Goal: Book appointment/travel/reservation

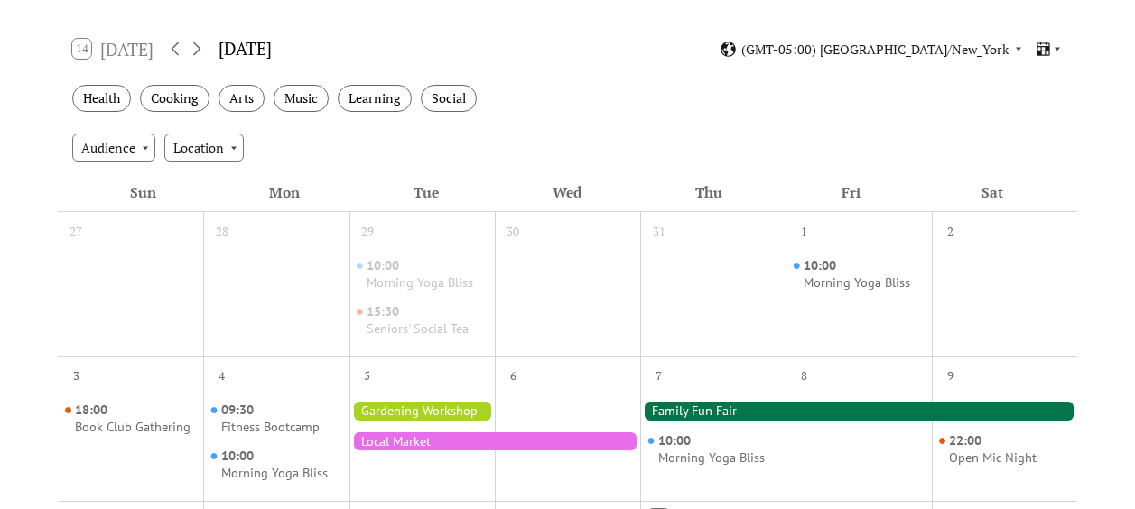
scroll to position [339, 0]
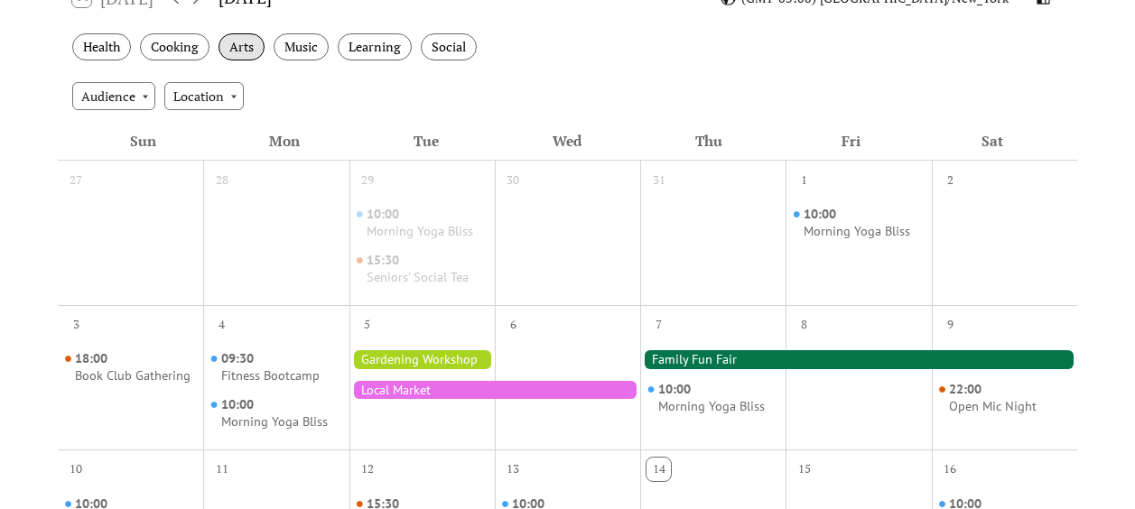
click at [245, 42] on div "Arts" at bounding box center [242, 47] width 46 height 28
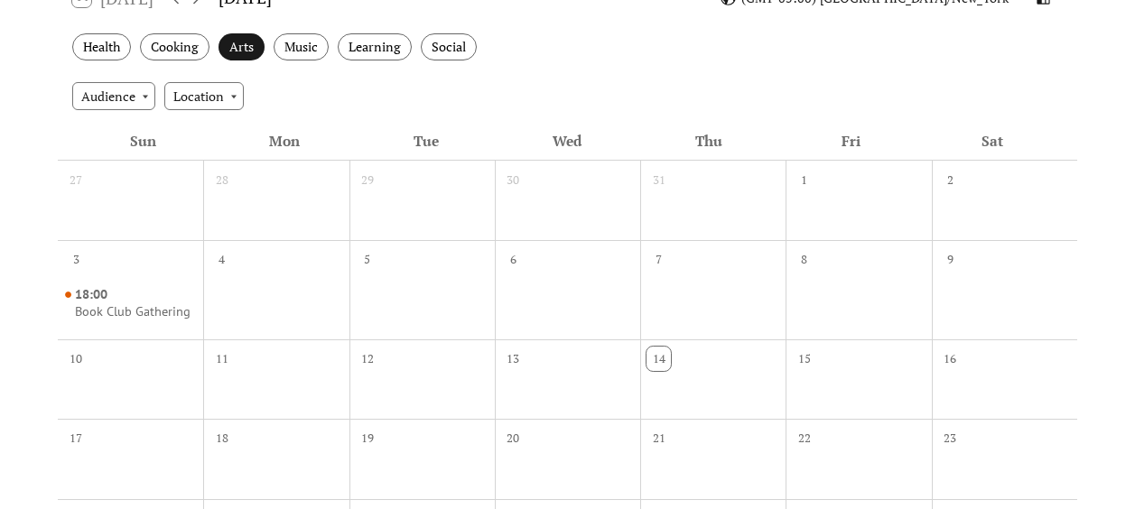
click at [245, 42] on div "Arts" at bounding box center [242, 47] width 46 height 28
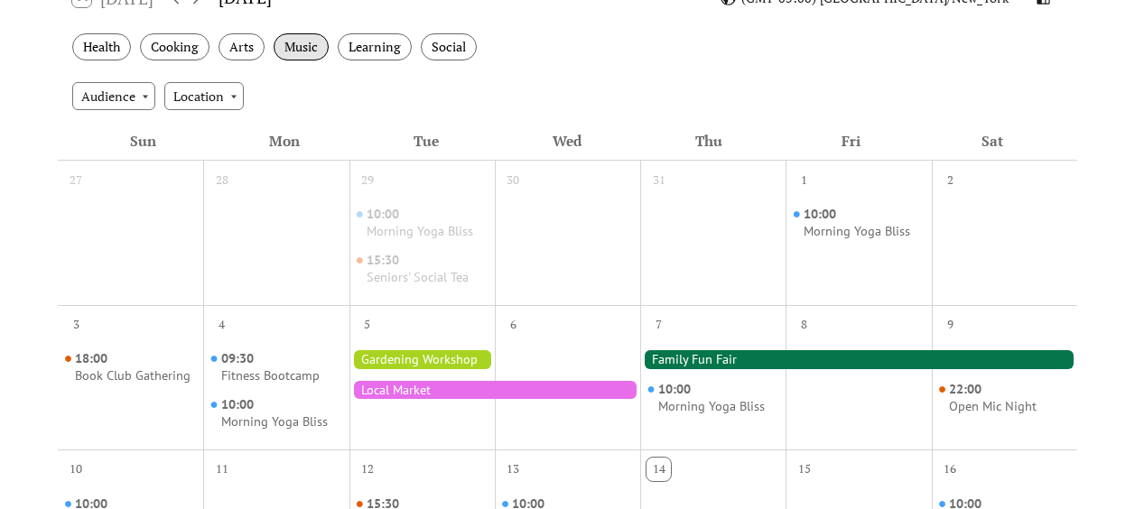
click at [312, 48] on div "Music" at bounding box center [301, 47] width 55 height 28
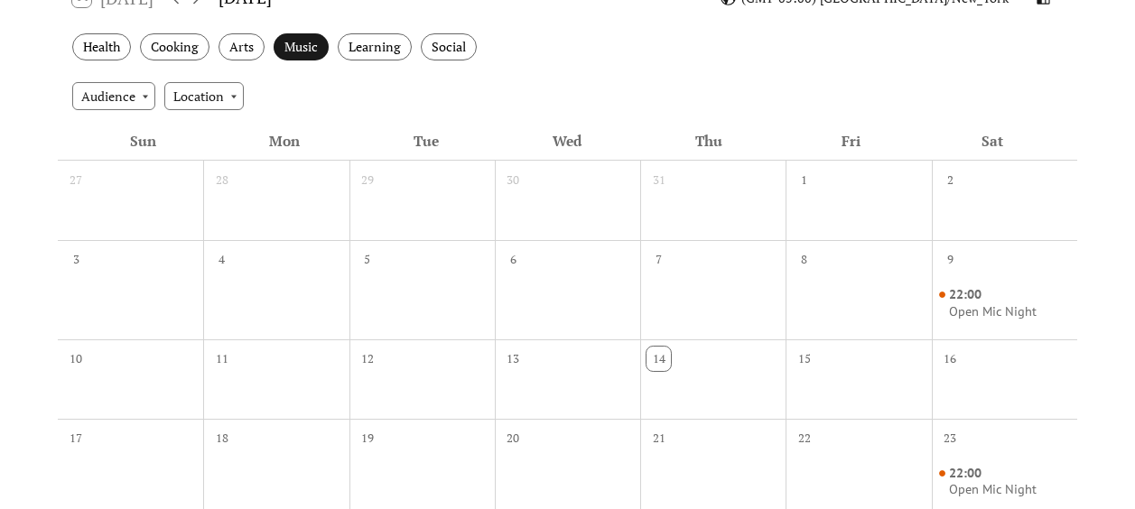
click at [312, 48] on div "Music" at bounding box center [301, 47] width 55 height 28
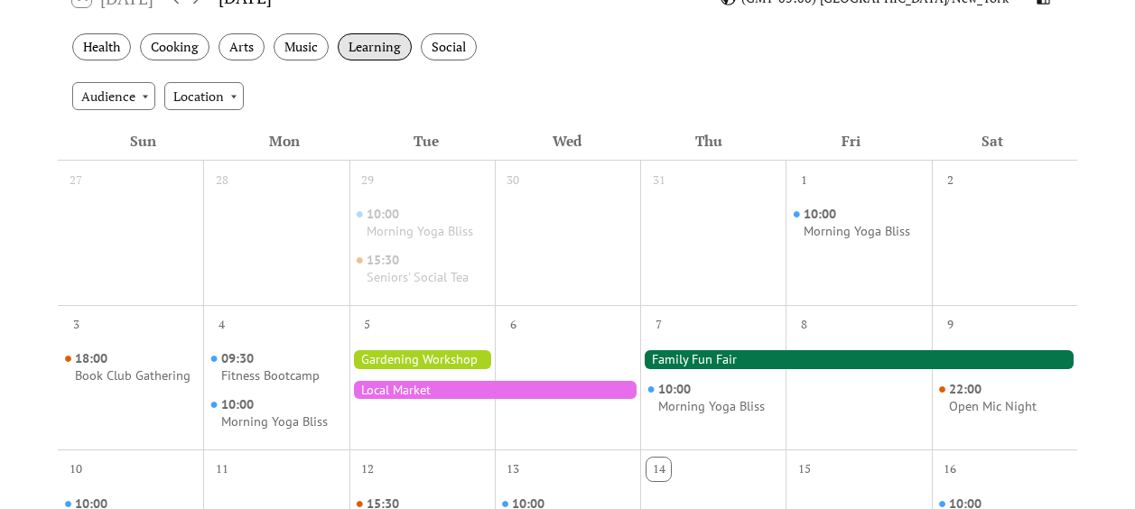
click at [399, 52] on div "Learning" at bounding box center [375, 47] width 74 height 28
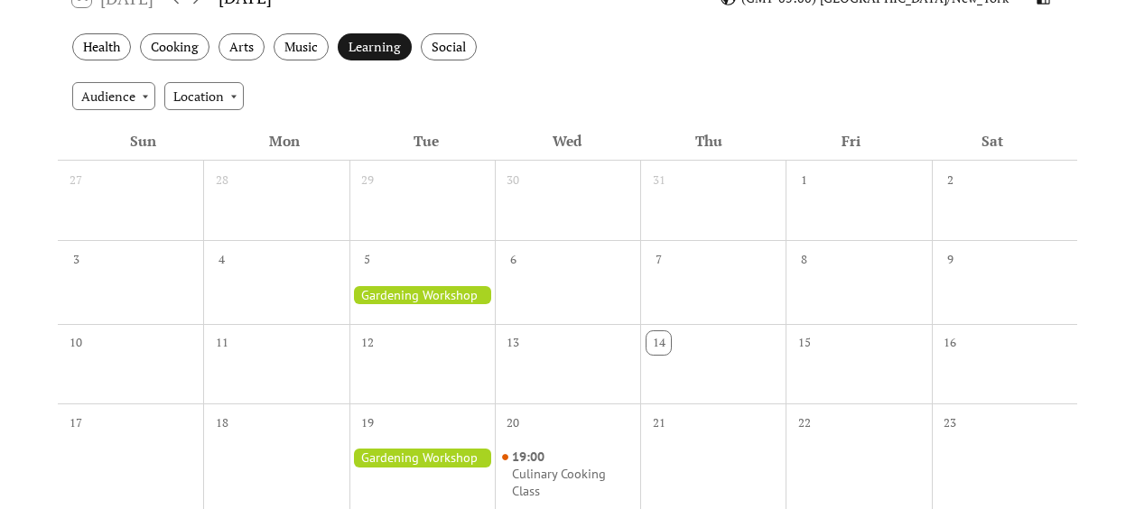
click at [399, 52] on div "Learning" at bounding box center [375, 47] width 74 height 28
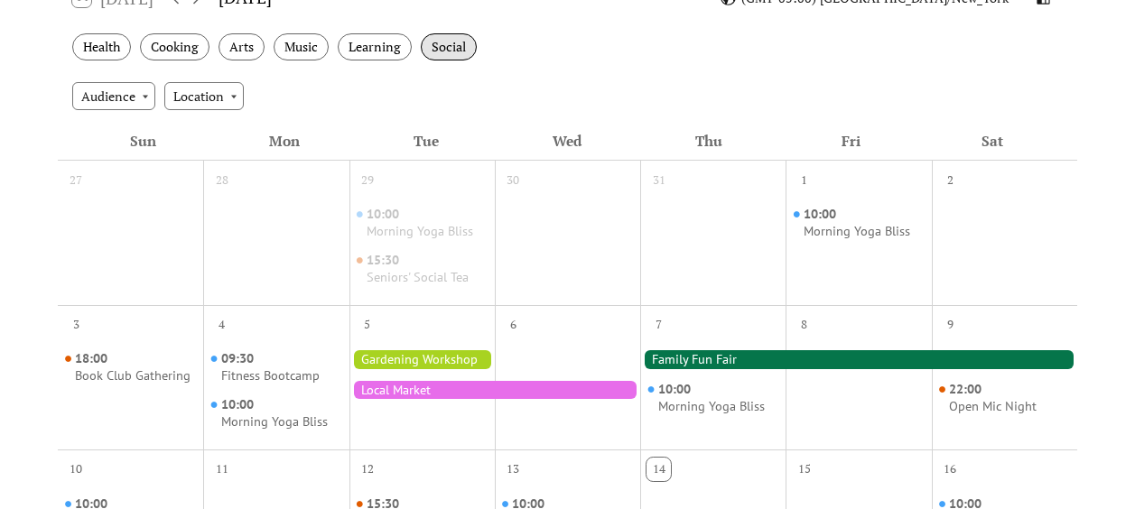
click at [448, 47] on div "Social" at bounding box center [449, 47] width 56 height 28
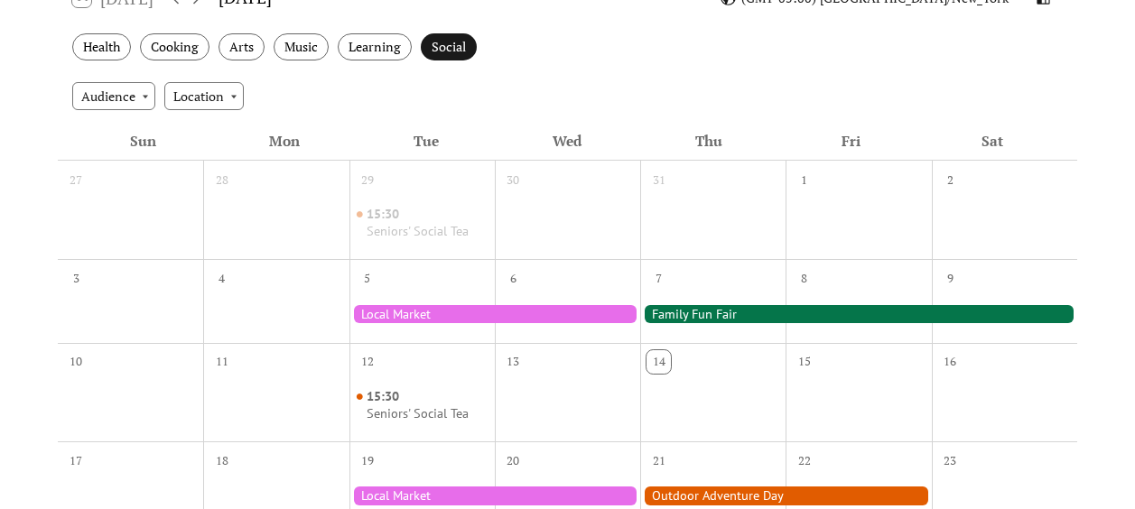
click at [448, 48] on div "Social" at bounding box center [449, 47] width 56 height 28
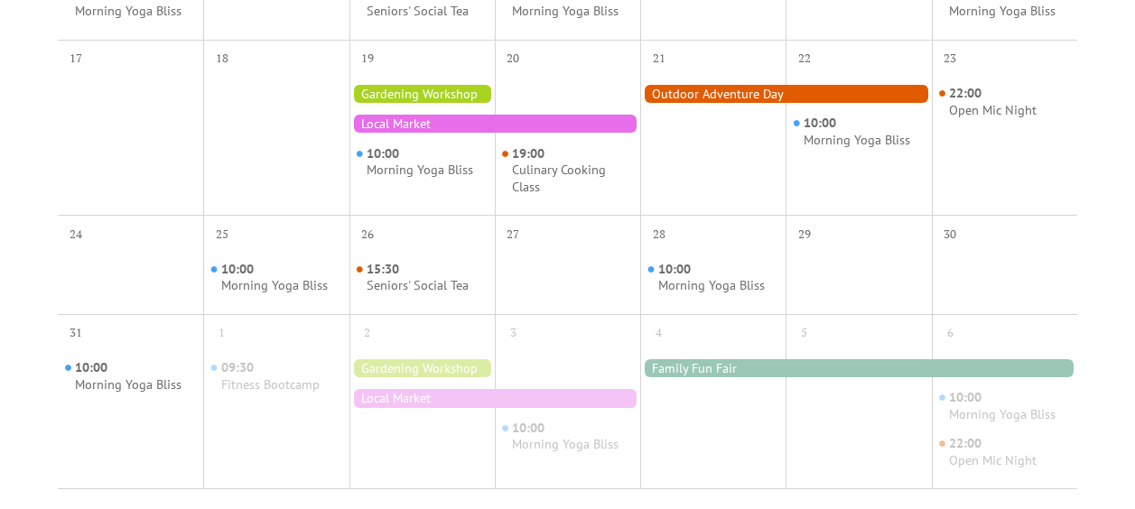
scroll to position [655, 0]
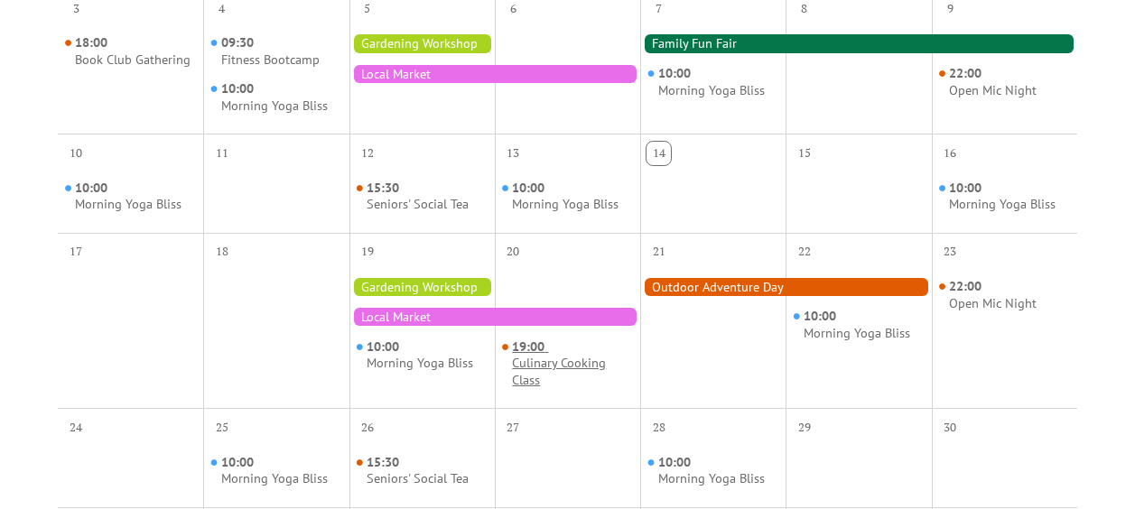
click at [533, 365] on div "Culinary Cooking Class" at bounding box center [572, 371] width 121 height 33
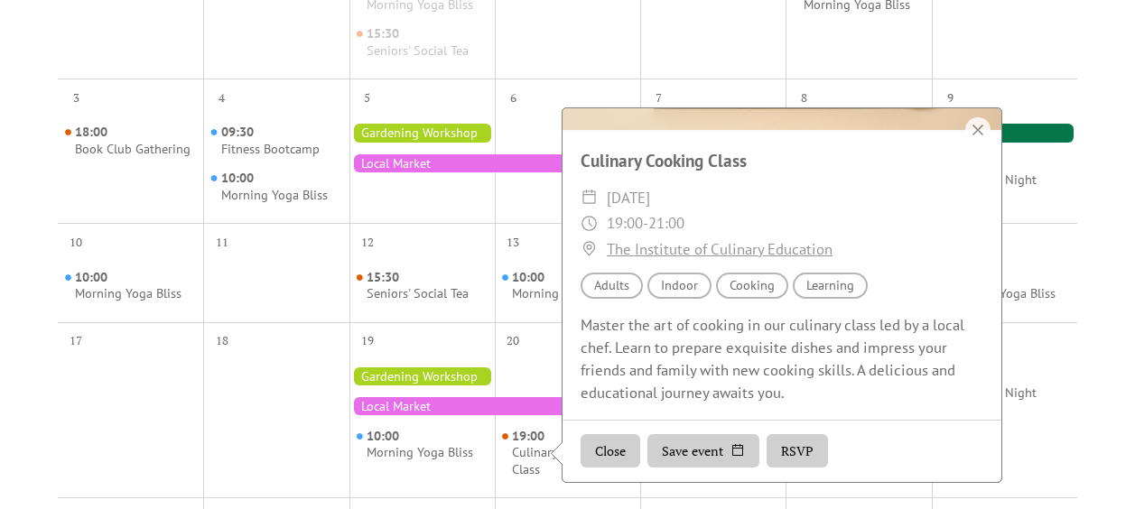
scroll to position [564, 0]
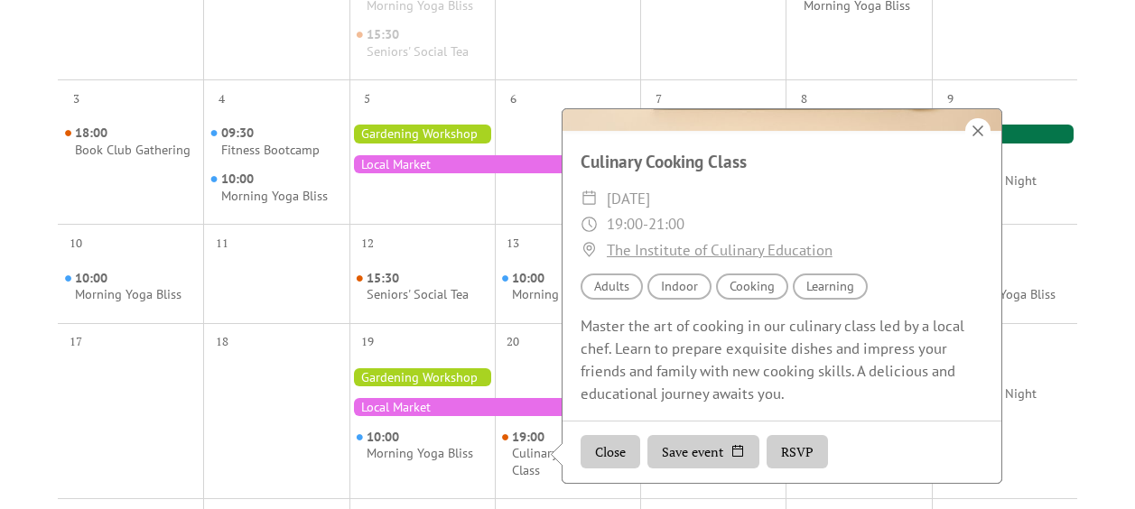
click at [984, 130] on div at bounding box center [977, 131] width 25 height 26
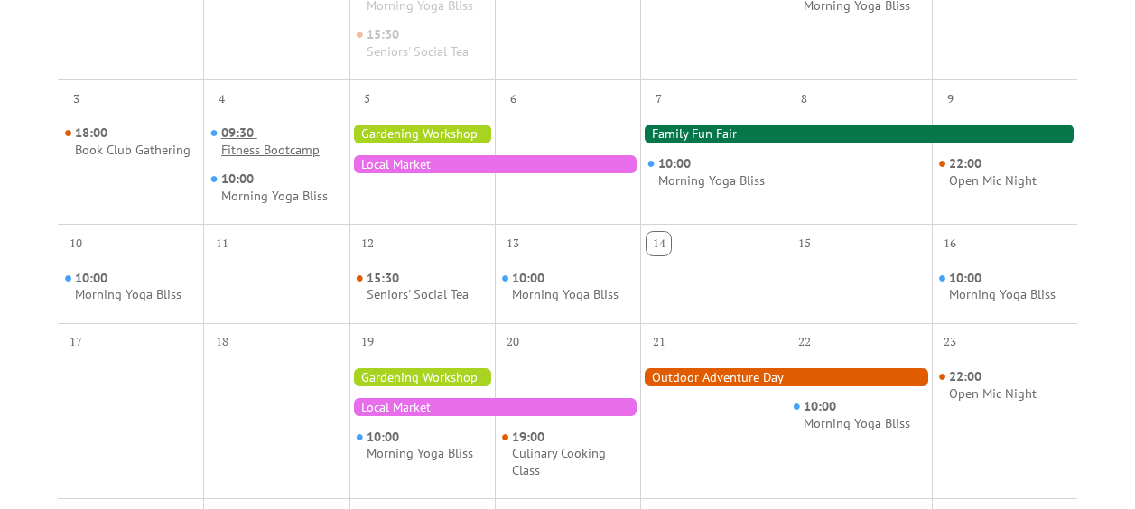
click at [257, 140] on span "09:30" at bounding box center [239, 133] width 36 height 17
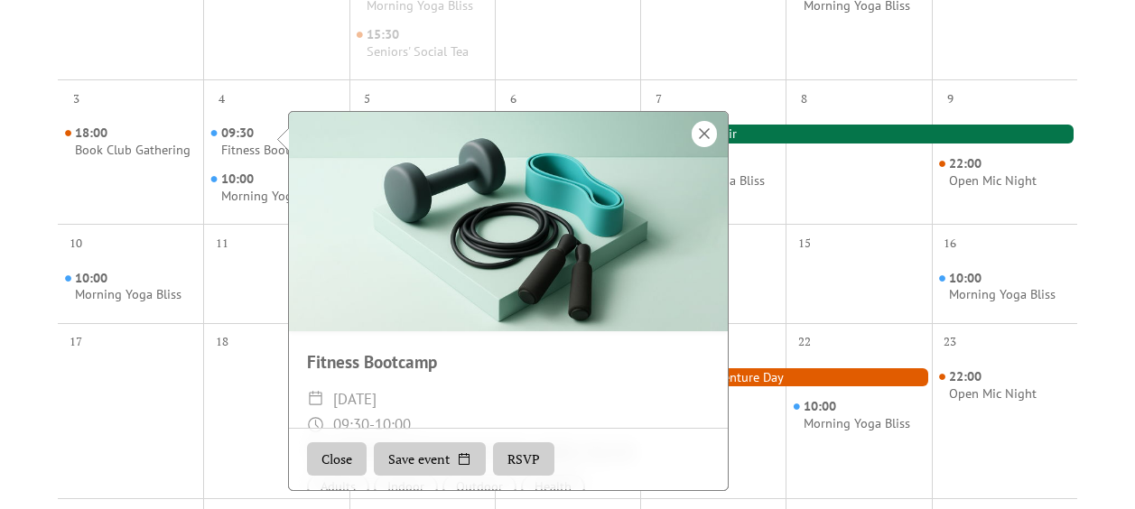
click at [712, 128] on div at bounding box center [704, 134] width 25 height 26
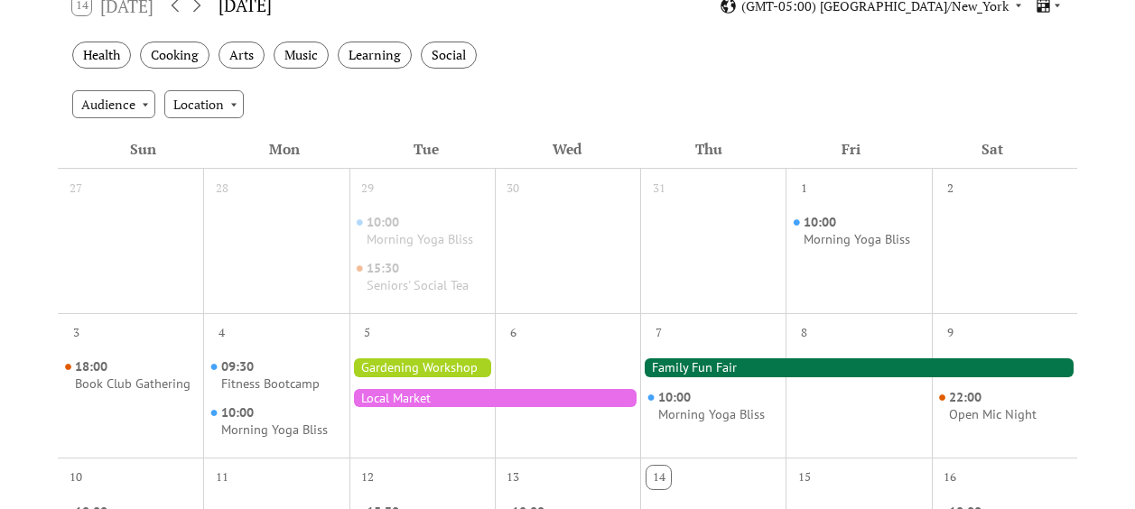
scroll to position [248, 0]
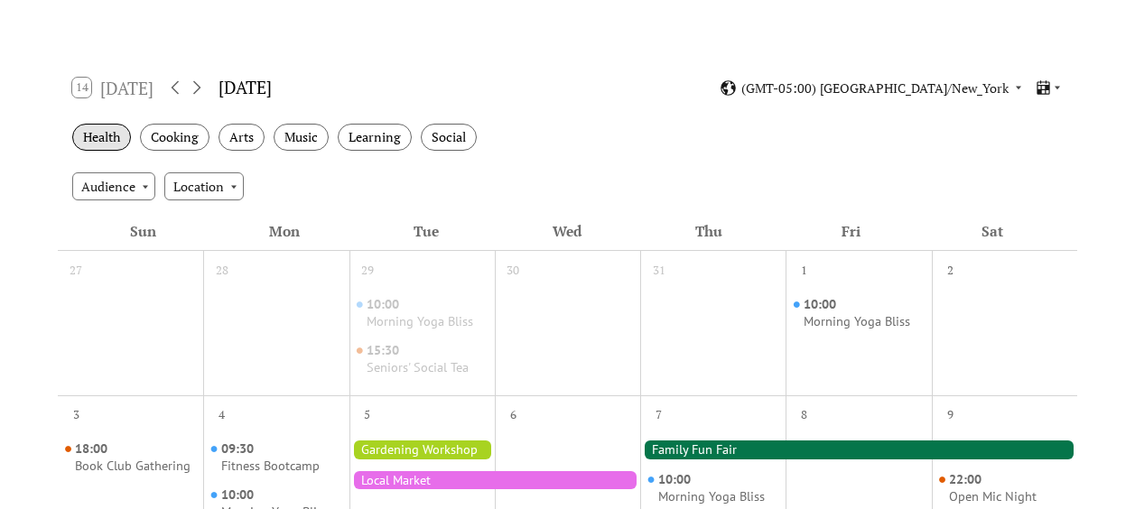
click at [125, 135] on div "Health" at bounding box center [101, 138] width 59 height 28
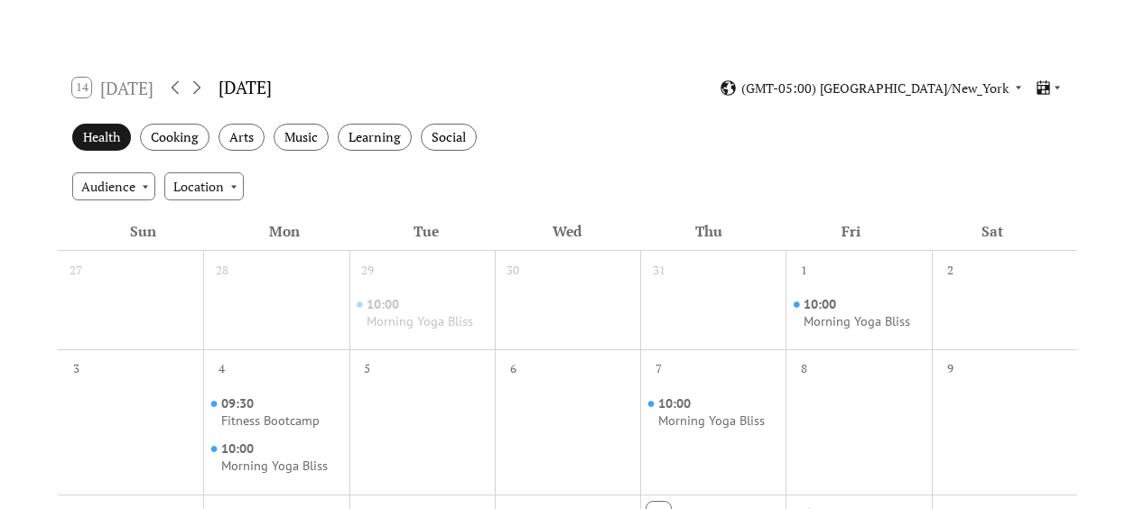
click at [125, 135] on div "Health" at bounding box center [101, 138] width 59 height 28
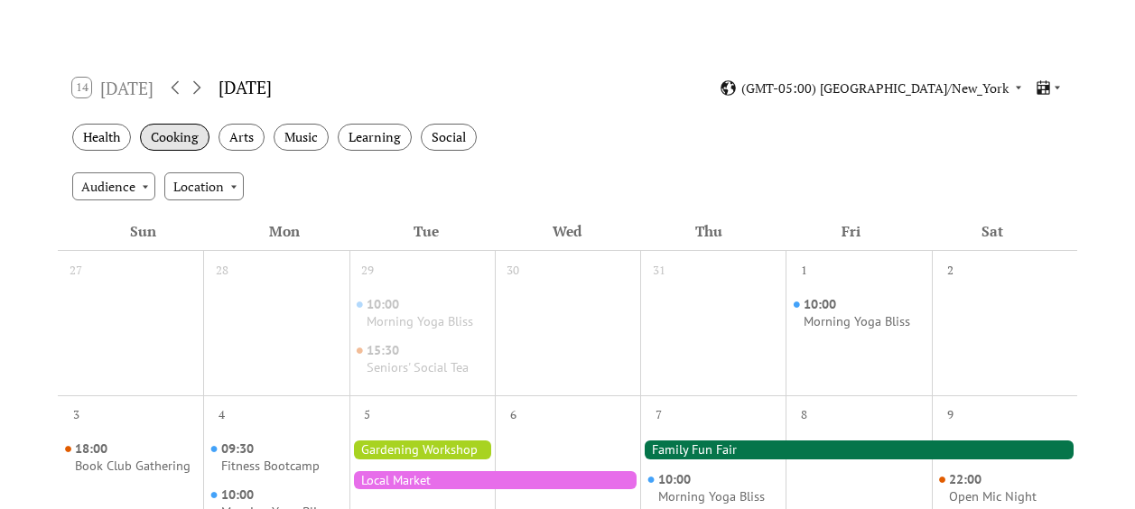
click at [185, 136] on div "Cooking" at bounding box center [175, 138] width 70 height 28
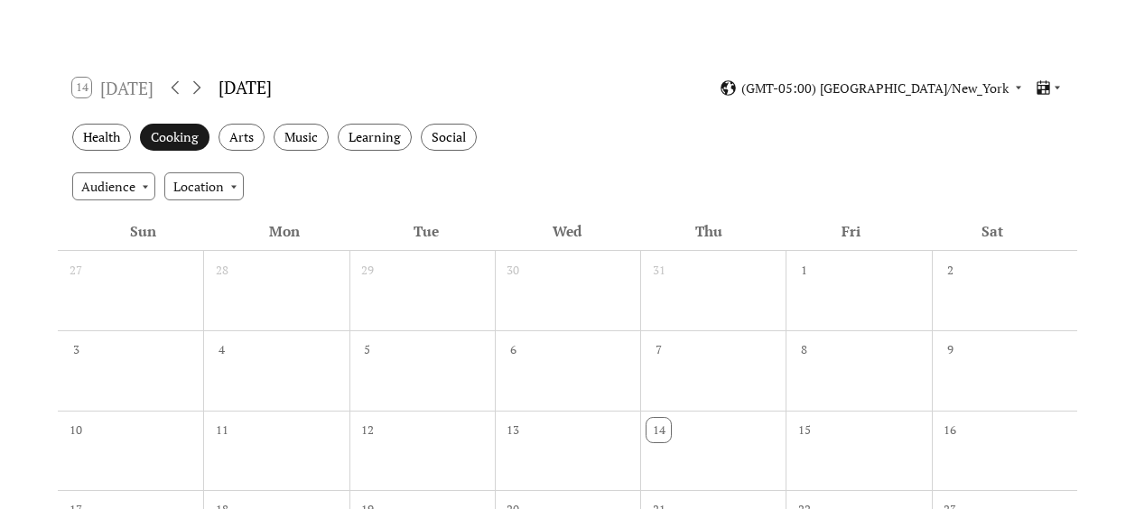
click at [184, 135] on div "Cooking" at bounding box center [175, 138] width 70 height 28
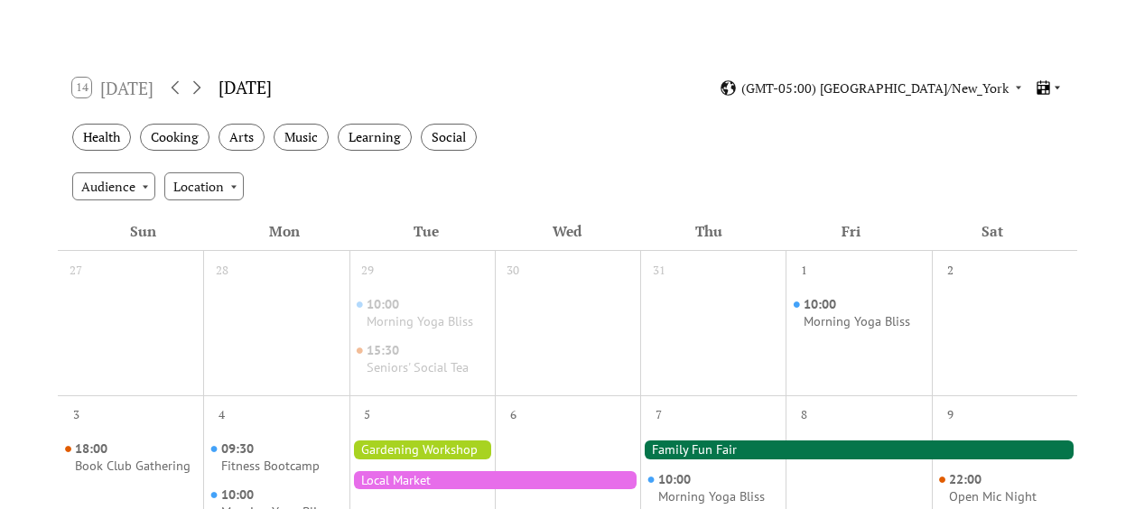
click at [1043, 85] on icon at bounding box center [1043, 87] width 13 height 14
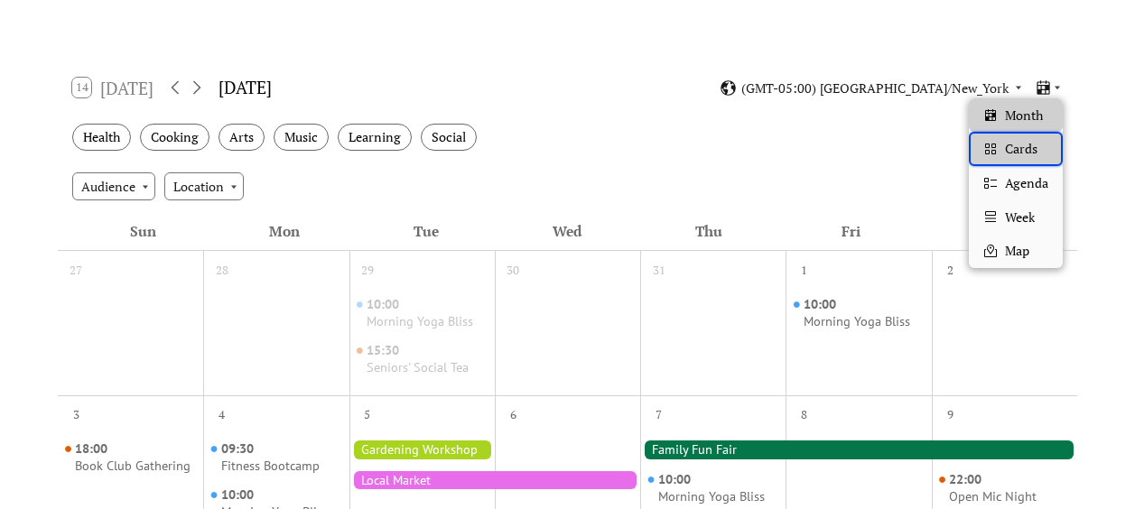
click at [1020, 154] on span "Cards" at bounding box center [1021, 149] width 33 height 20
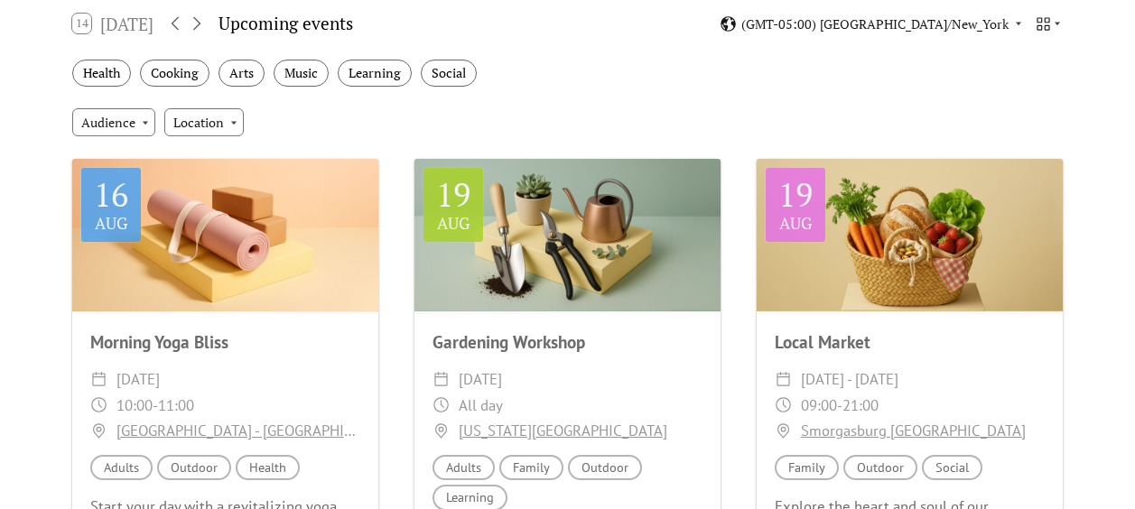
scroll to position [226, 0]
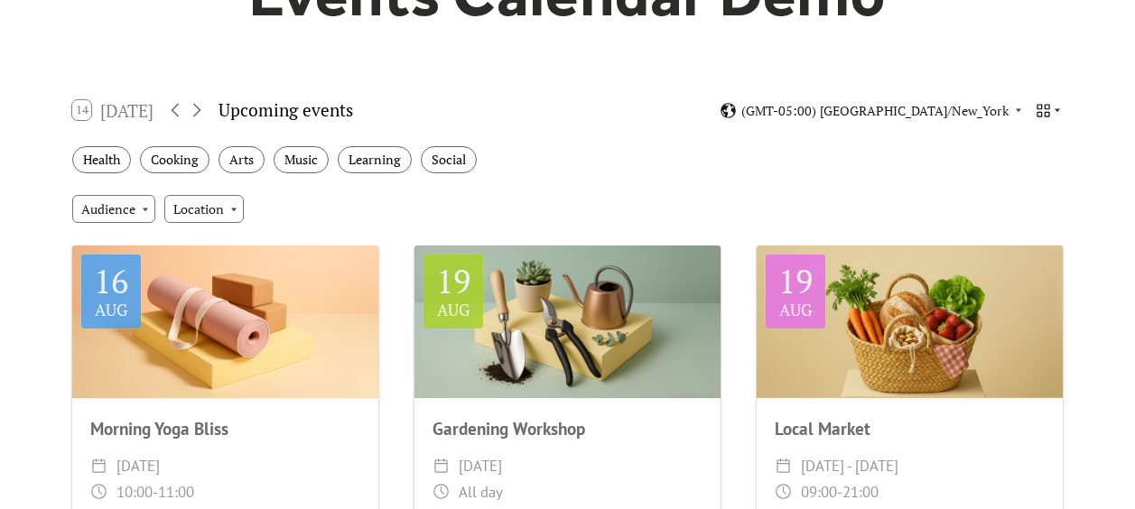
click at [1062, 113] on icon at bounding box center [1057, 110] width 11 height 11
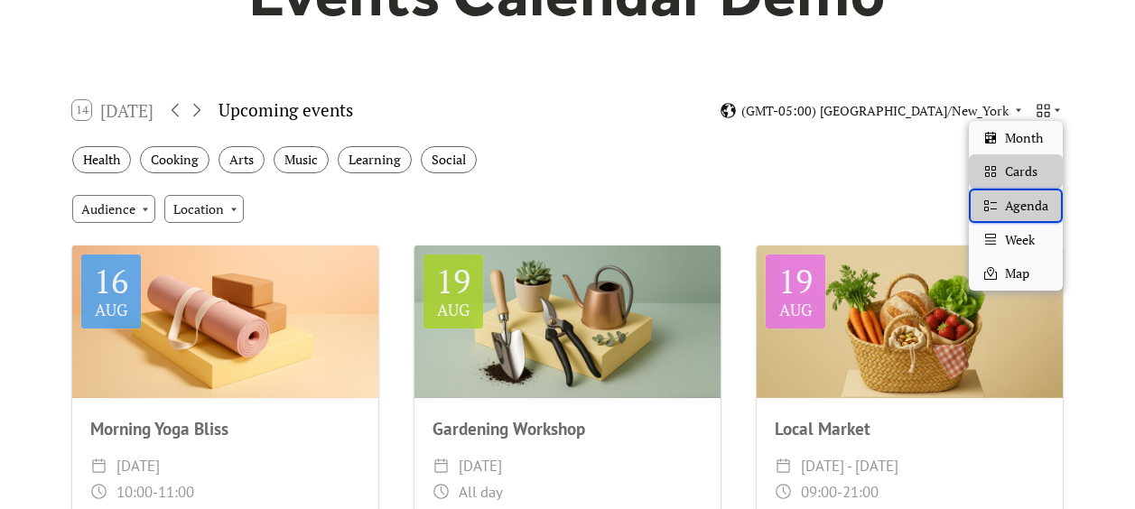
click at [1020, 200] on span "Agenda" at bounding box center [1026, 206] width 43 height 20
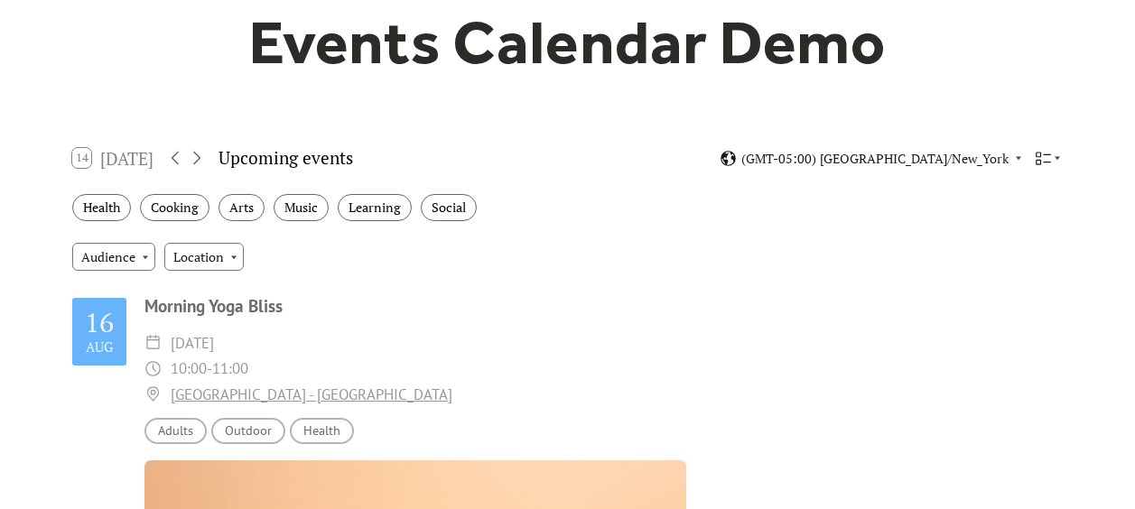
scroll to position [181, 0]
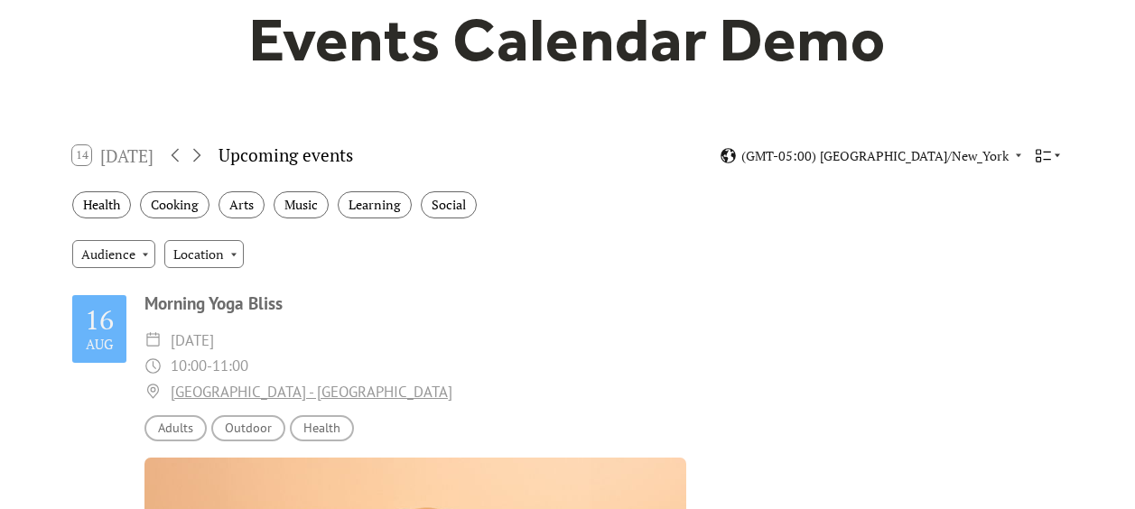
click at [1048, 155] on icon at bounding box center [1043, 155] width 17 height 17
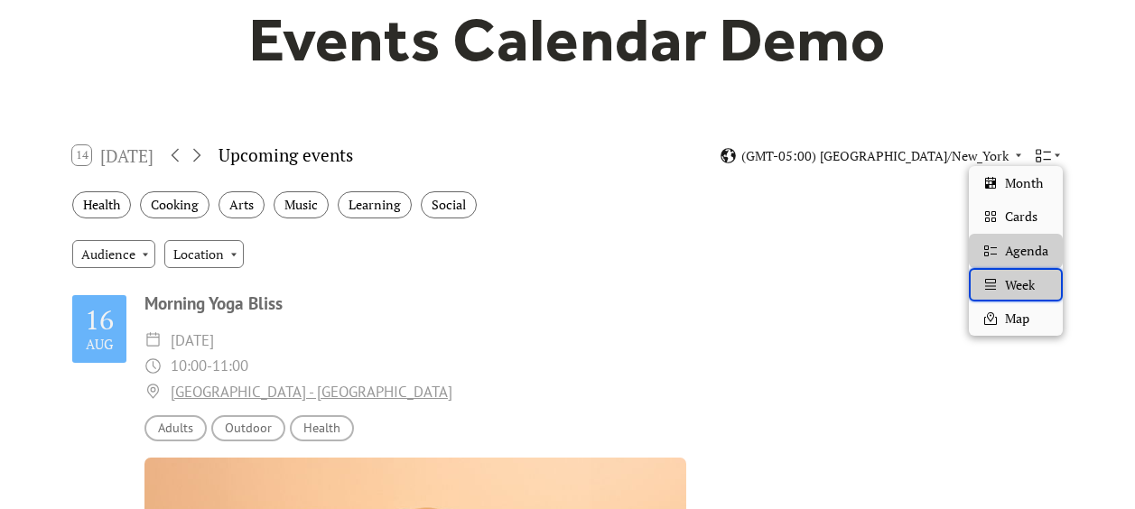
click at [1016, 295] on div "Week" at bounding box center [1016, 285] width 94 height 34
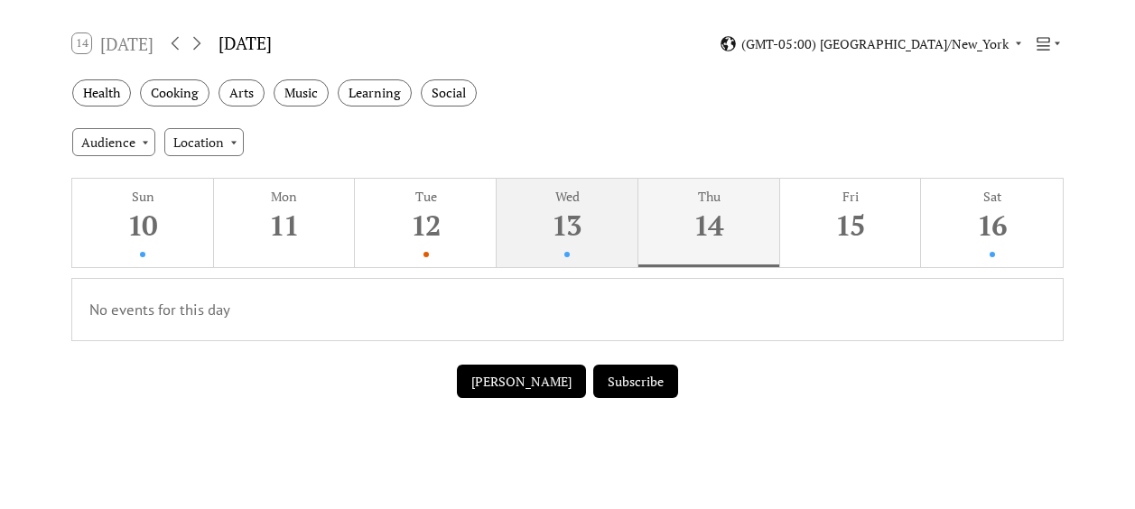
scroll to position [293, 0]
click at [551, 207] on div "13" at bounding box center [566, 224] width 133 height 37
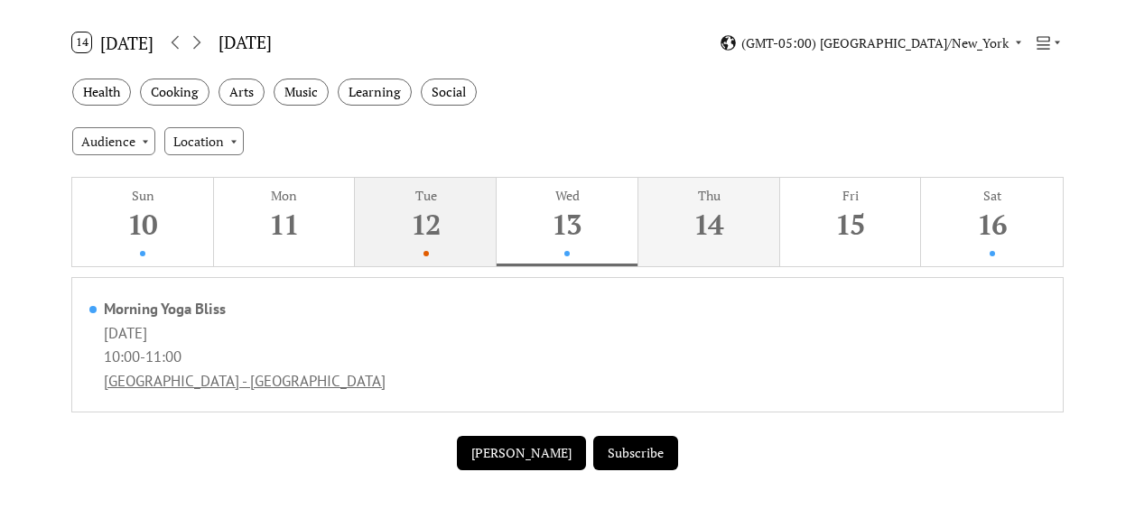
click at [454, 218] on div "12" at bounding box center [424, 224] width 133 height 37
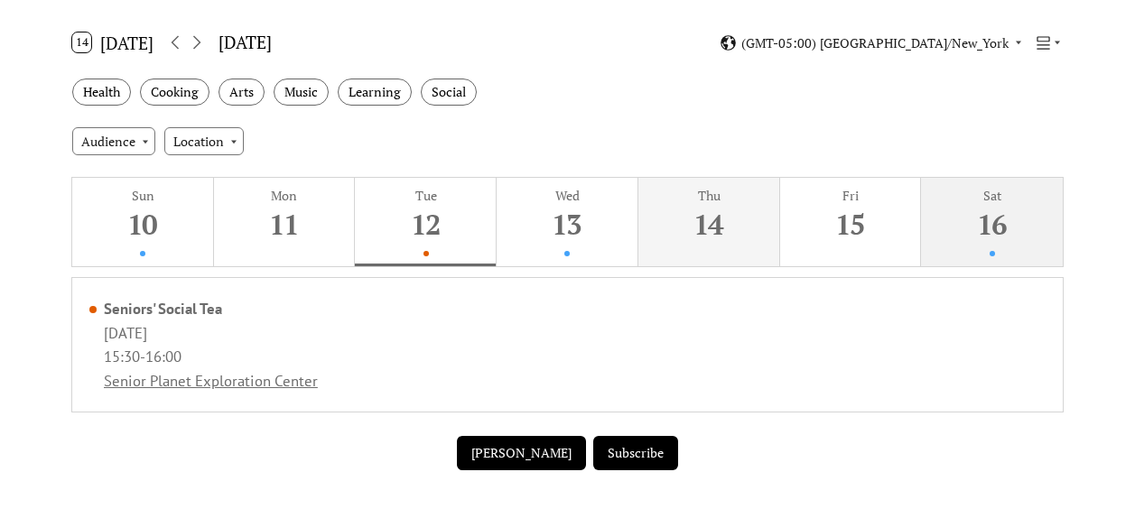
click at [1039, 203] on div "Sat" at bounding box center [991, 195] width 131 height 17
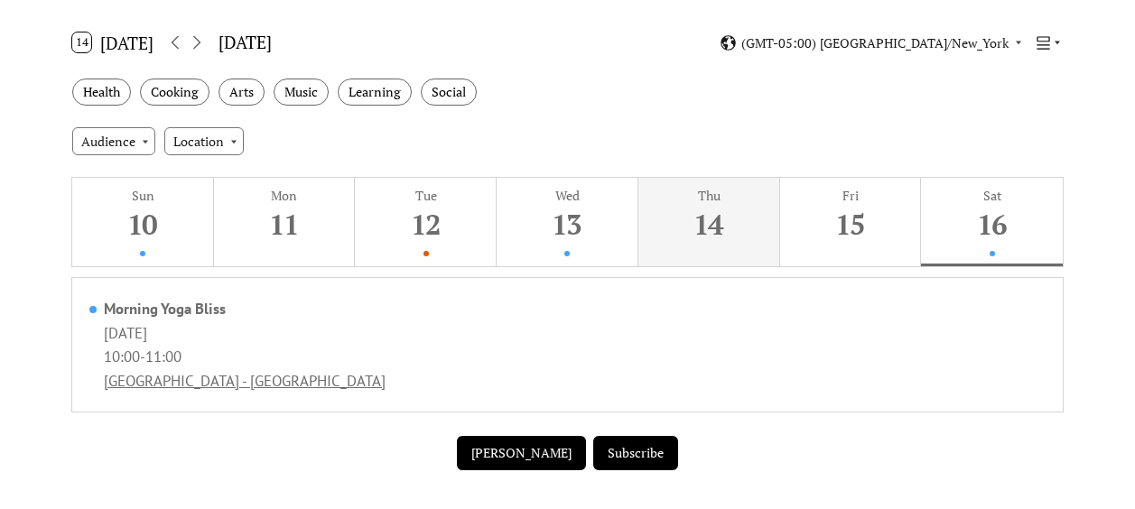
click at [1041, 40] on icon at bounding box center [1043, 42] width 17 height 17
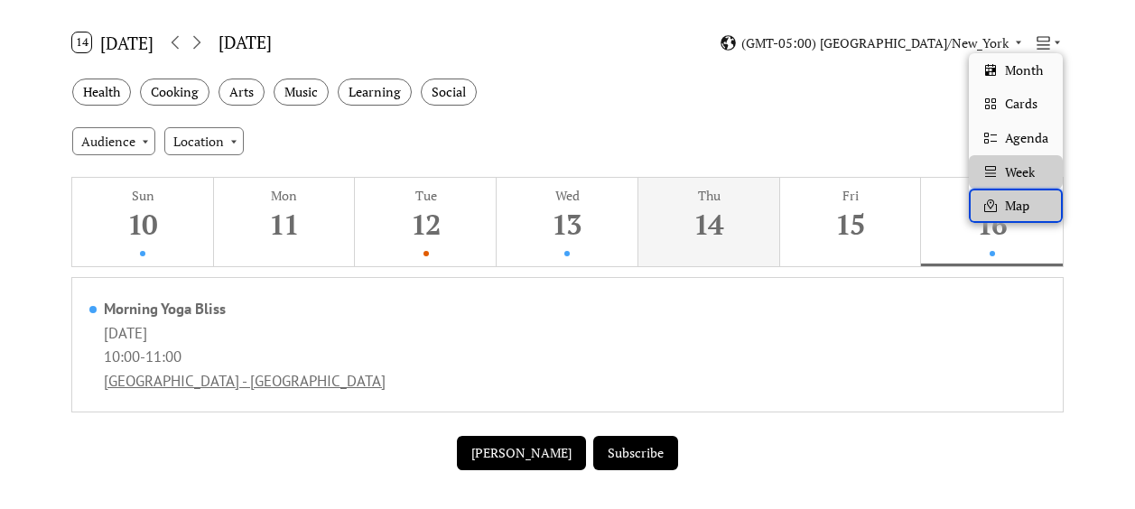
click at [1008, 211] on span "Map" at bounding box center [1017, 206] width 24 height 20
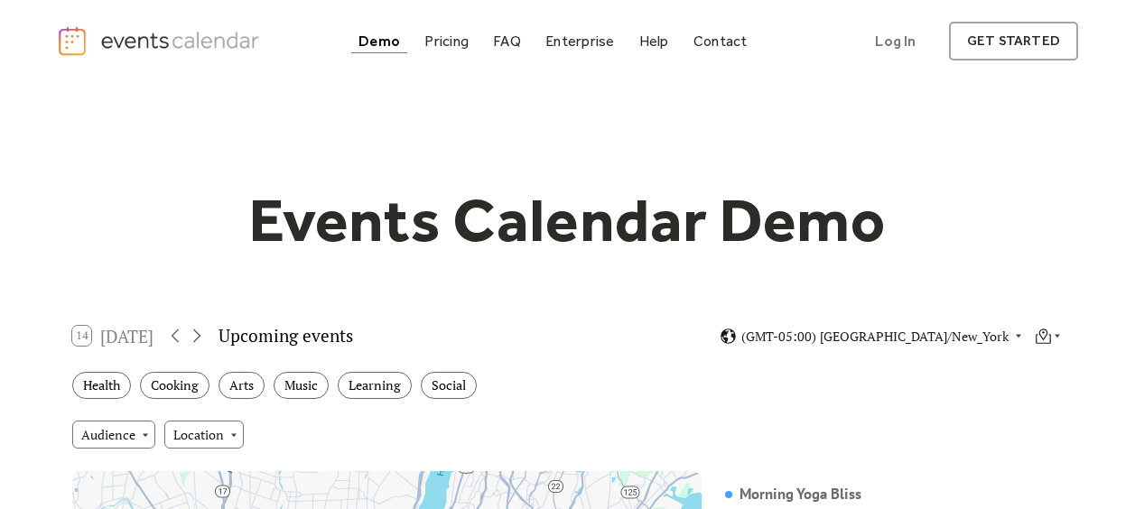
scroll to position [226, 0]
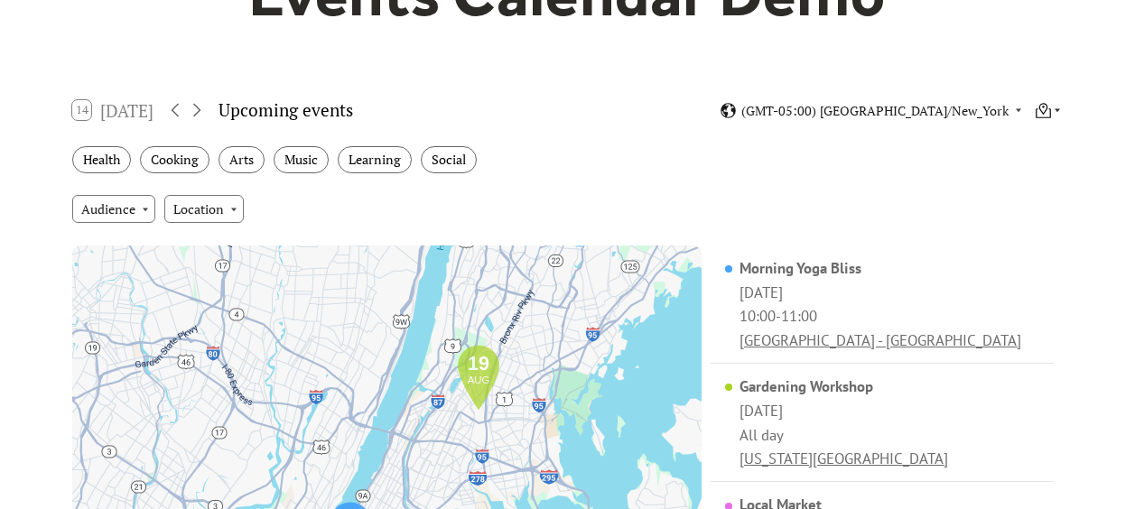
click at [1041, 103] on icon at bounding box center [1043, 110] width 17 height 17
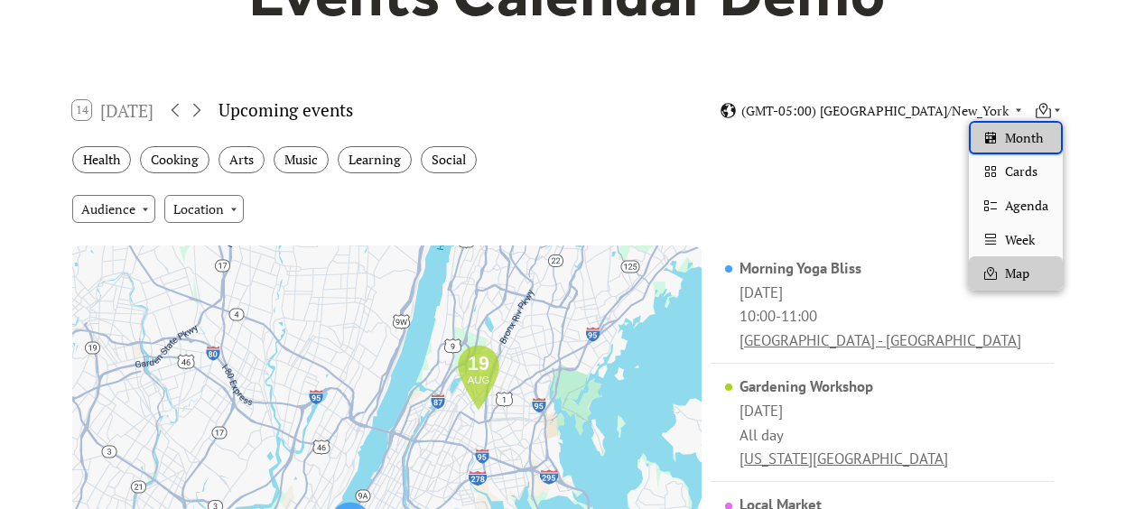
click at [1022, 137] on span "Month" at bounding box center [1024, 138] width 38 height 20
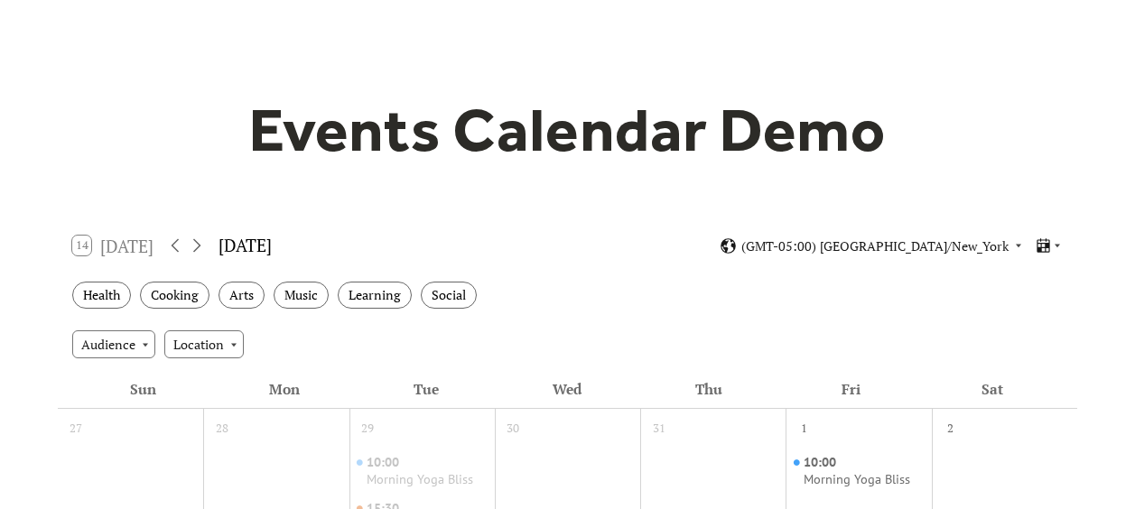
scroll to position [0, 0]
